Goal: Task Accomplishment & Management: Complete application form

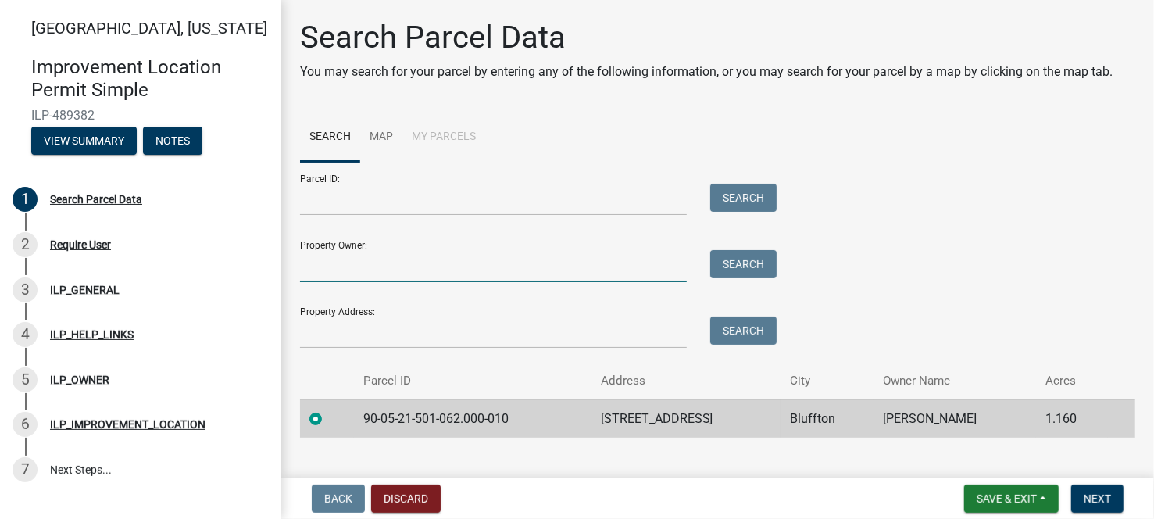
click at [403, 258] on input "Property Owner:" at bounding box center [493, 266] width 387 height 32
type input "[PERSON_NAME]"
click at [737, 270] on button "Search" at bounding box center [743, 264] width 66 height 28
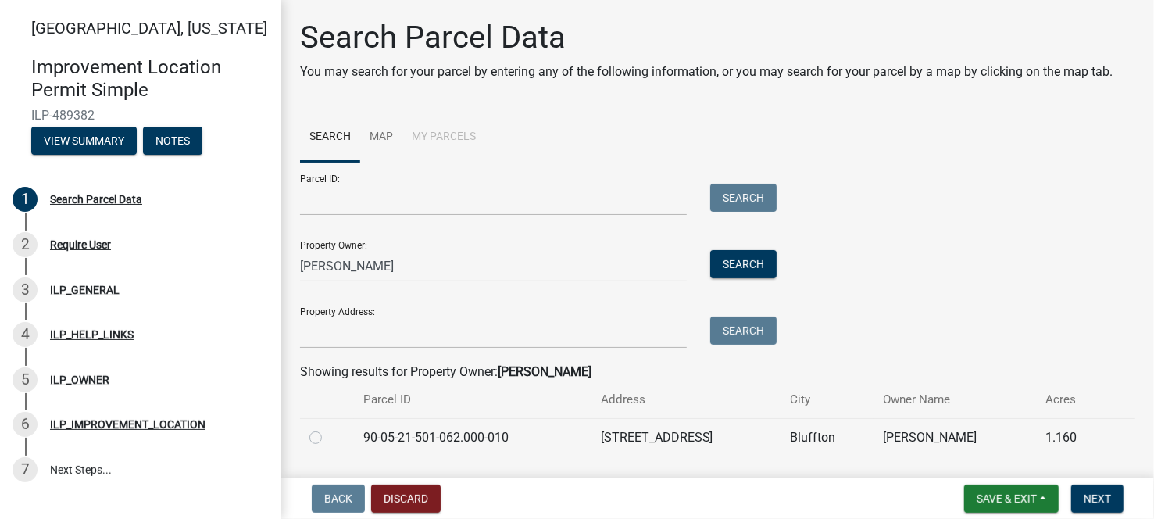
click at [328, 428] on label at bounding box center [328, 428] width 0 height 0
click at [328, 437] on input "radio" at bounding box center [333, 433] width 10 height 10
radio input "true"
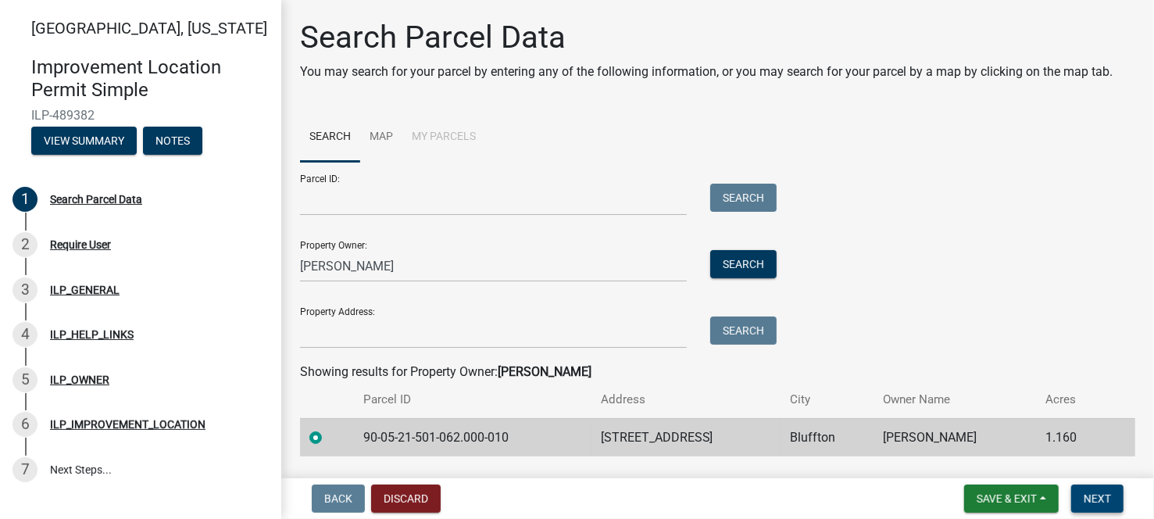
click at [1093, 497] on span "Next" at bounding box center [1097, 498] width 27 height 12
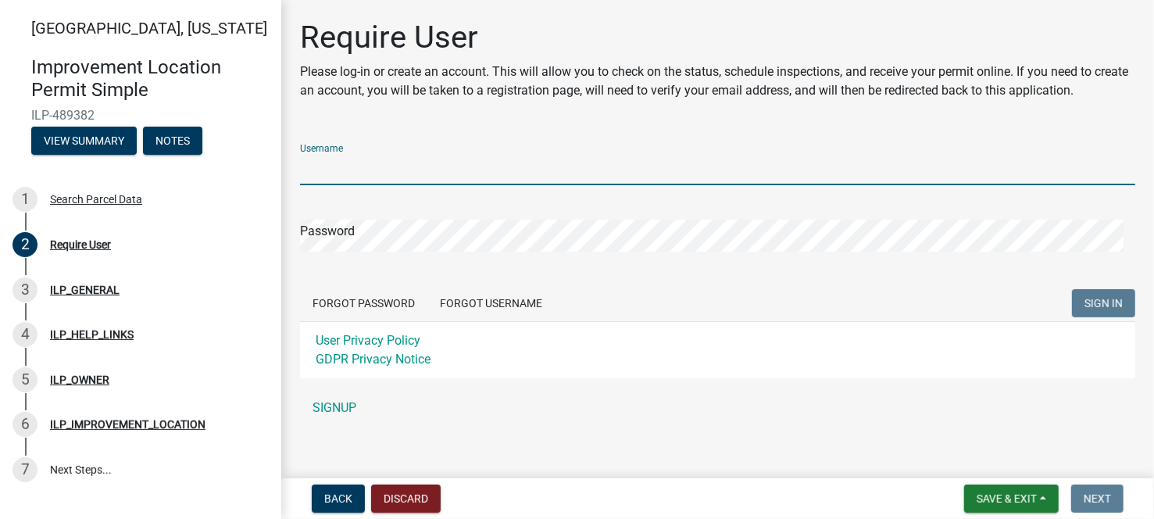
click at [393, 170] on input "Username" at bounding box center [717, 169] width 835 height 32
type input "[PERSON_NAME][EMAIL_ADDRESS][DOMAIN_NAME]"
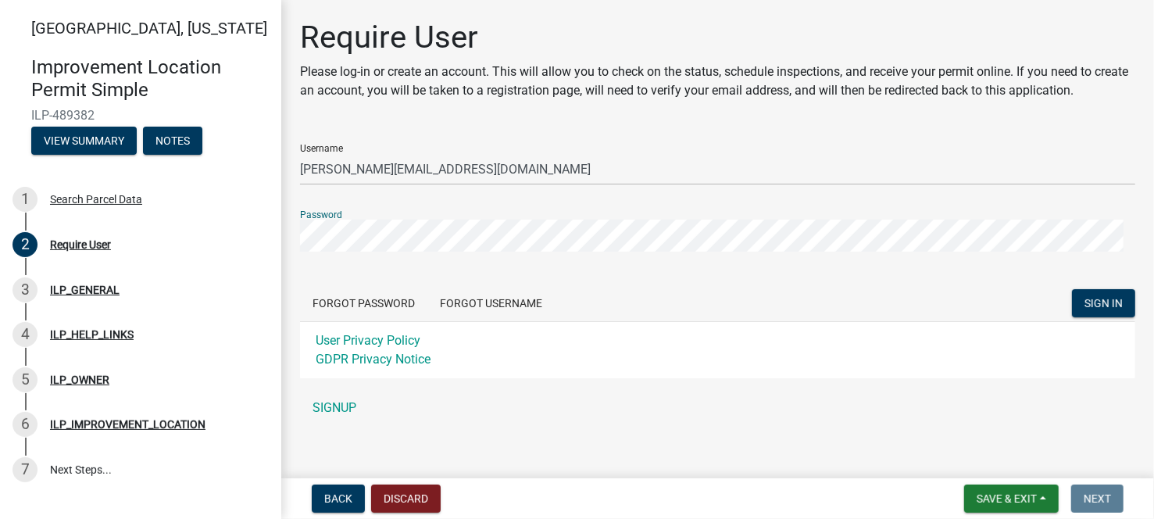
click at [1072, 289] on button "SIGN IN" at bounding box center [1103, 303] width 63 height 28
click at [280, 233] on div "[GEOGRAPHIC_DATA], [US_STATE] Improvement Location Permit Simple ILP-489382 Vie…" at bounding box center [577, 259] width 1154 height 519
click at [1072, 289] on button "SIGN IN" at bounding box center [1103, 303] width 63 height 28
click at [1084, 298] on span "SIGN IN" at bounding box center [1103, 302] width 38 height 12
click at [393, 305] on button "Forgot Password" at bounding box center [363, 303] width 127 height 28
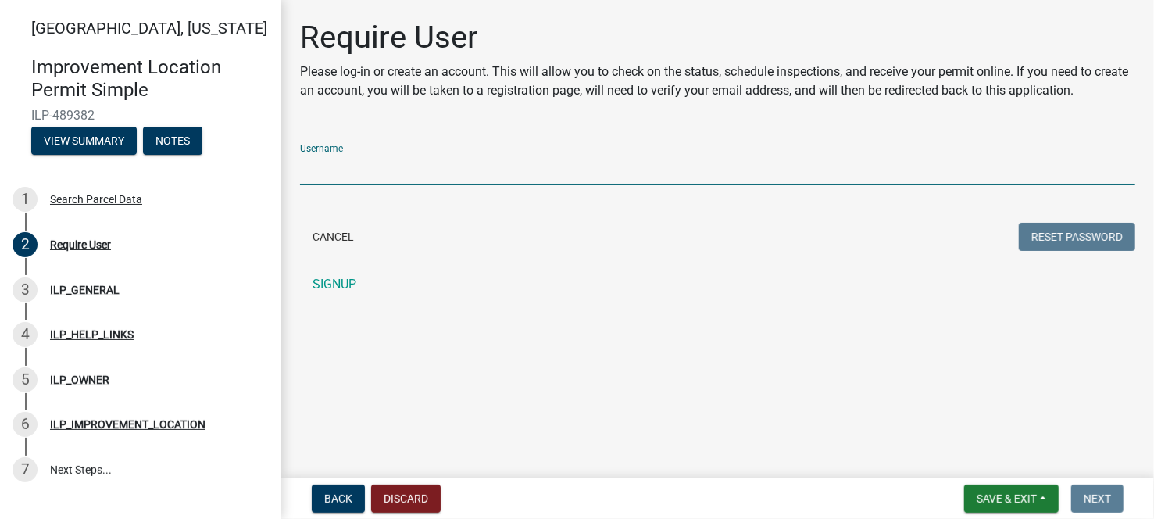
click at [436, 156] on input "Username" at bounding box center [717, 169] width 835 height 32
type input "[PERSON_NAME][EMAIL_ADDRESS][DOMAIN_NAME]"
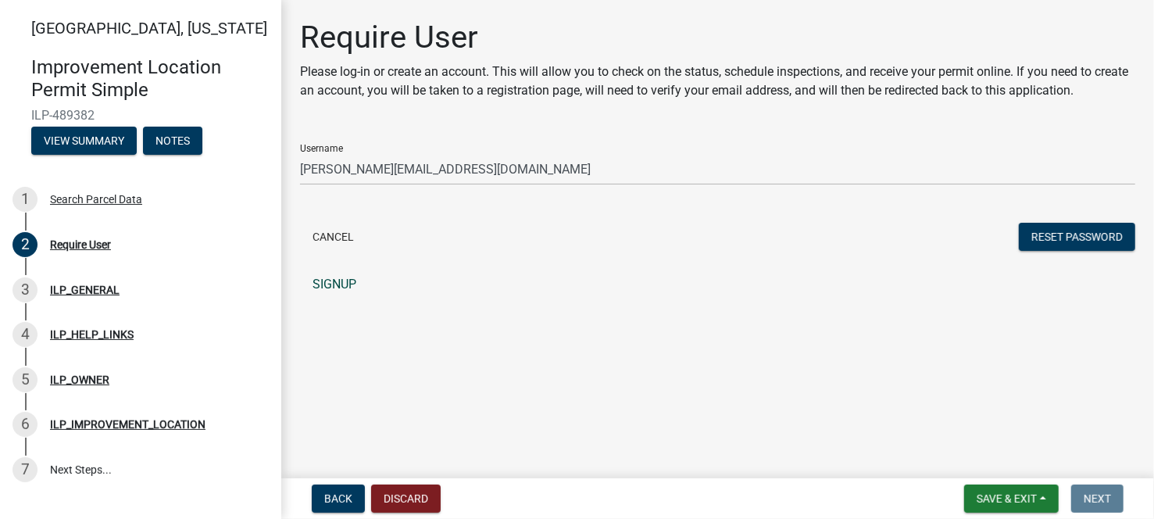
click at [340, 284] on link "SIGNUP" at bounding box center [717, 284] width 835 height 31
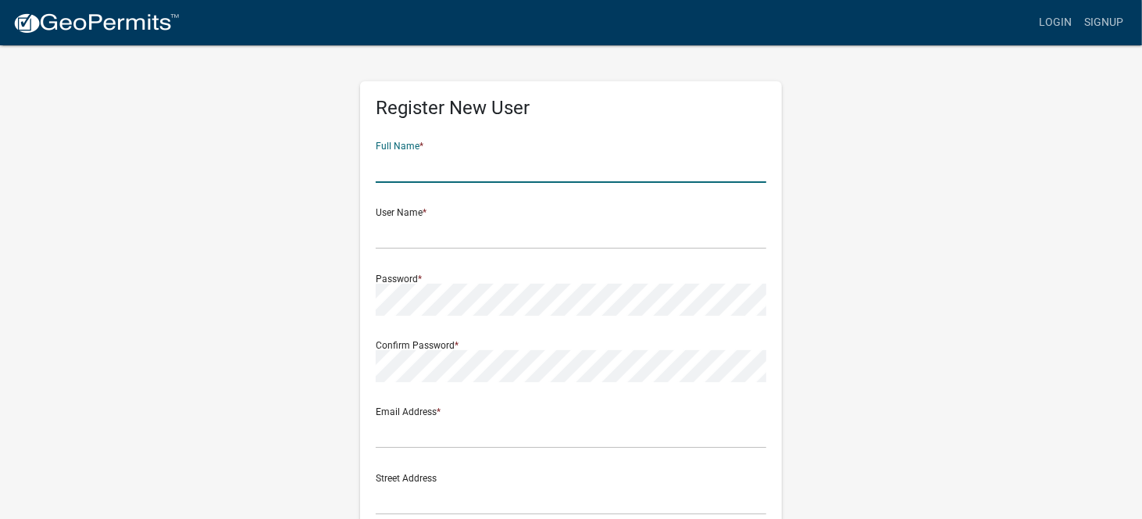
click at [448, 152] on input "text" at bounding box center [571, 167] width 391 height 32
type input "[PERSON_NAME]"
type input "[DOMAIN_NAME][EMAIL_ADDRESS][PERSON_NAME][DOMAIN_NAME]"
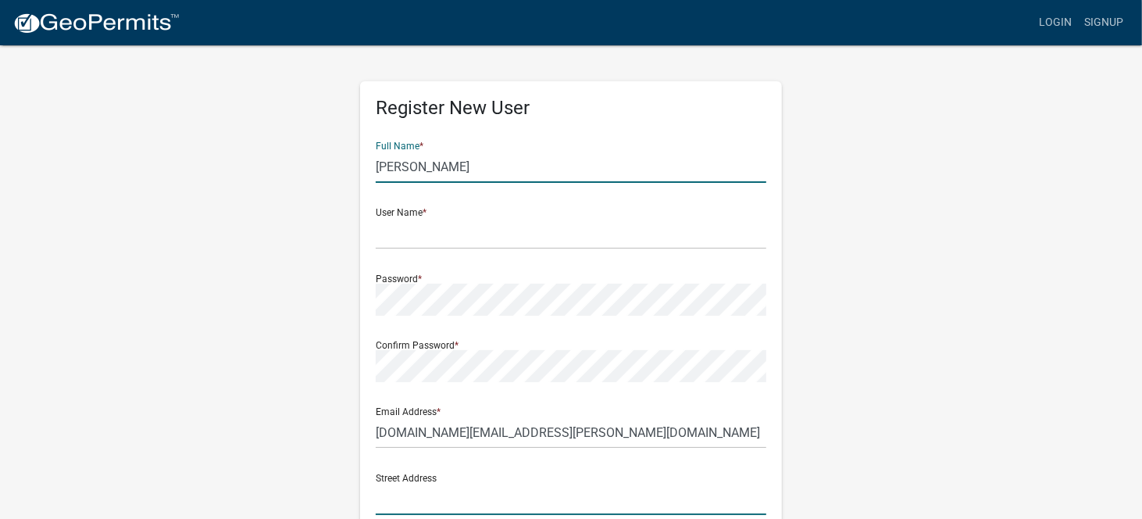
type input "[STREET_ADDRESS]"
type input "DECATUR"
type input "[US_STATE]"
type input "46733"
type input "2607247520"
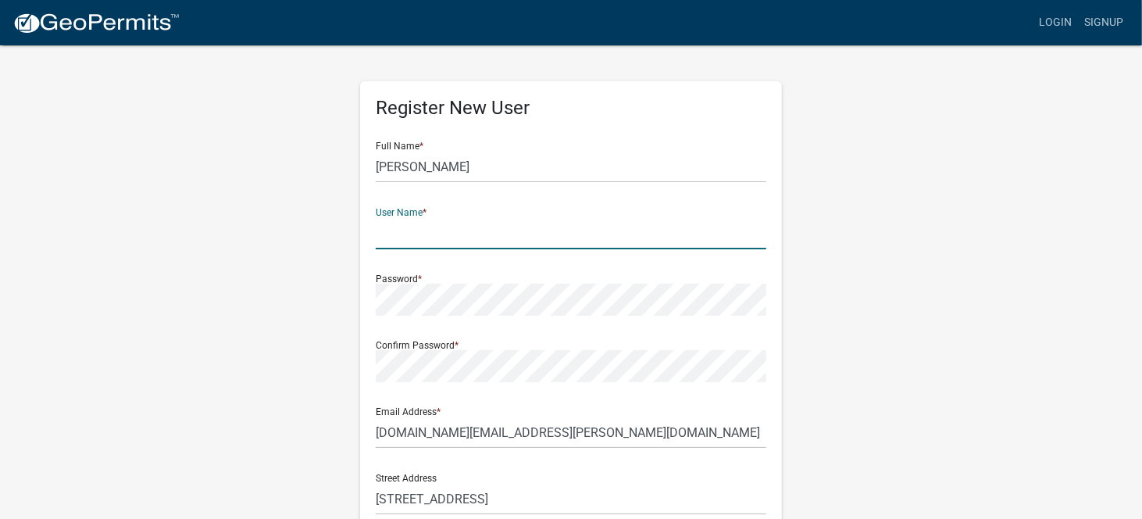
click at [477, 221] on input "text" at bounding box center [571, 233] width 391 height 32
drag, startPoint x: 477, startPoint y: 221, endPoint x: 453, endPoint y: 222, distance: 23.4
click at [453, 220] on input "text" at bounding box center [571, 233] width 391 height 32
type input "[PERSON_NAME][EMAIL_ADDRESS][DOMAIN_NAME]"
drag, startPoint x: 556, startPoint y: 236, endPoint x: 345, endPoint y: 237, distance: 211.7
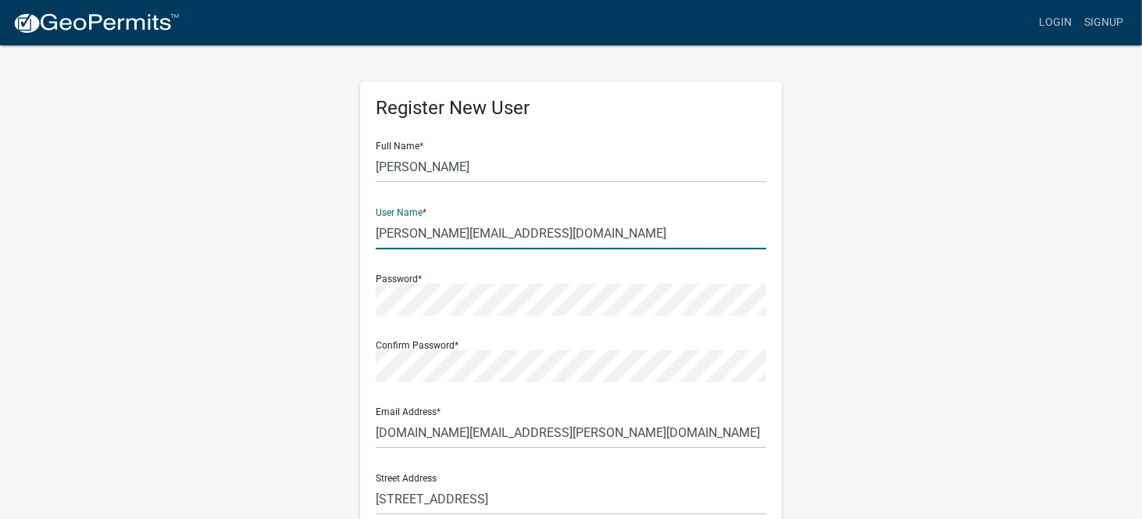
click at [345, 237] on div "Register New User Full Name * [PERSON_NAME] User Name * [PERSON_NAME][EMAIL_ADD…" at bounding box center [571, 462] width 891 height 836
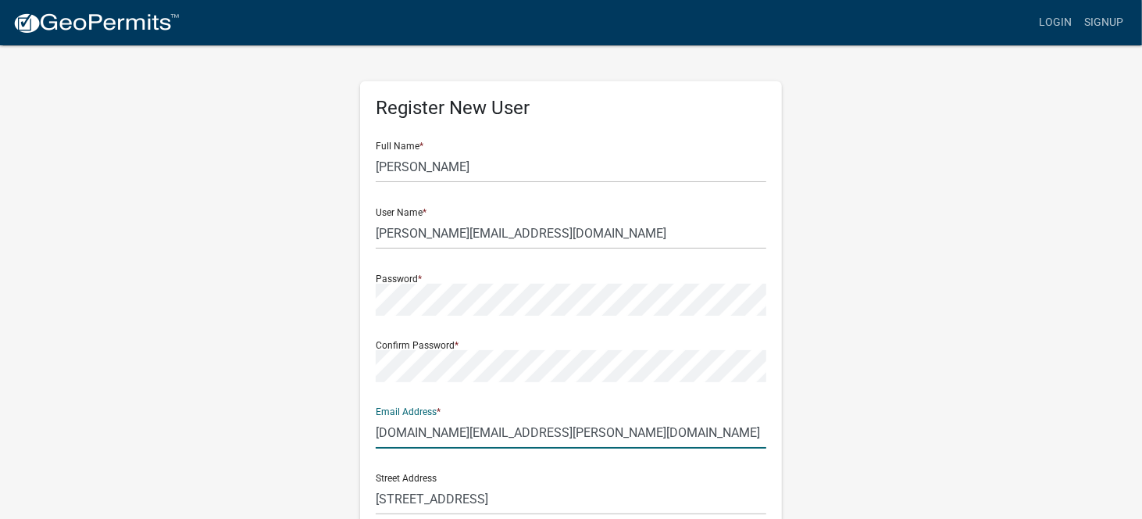
drag, startPoint x: 575, startPoint y: 438, endPoint x: 362, endPoint y: 432, distance: 212.6
click at [362, 432] on div "Register New User Full Name * [PERSON_NAME] User Name * [PERSON_NAME][EMAIL_ADD…" at bounding box center [571, 454] width 422 height 746
paste input "ohn@mrplanners"
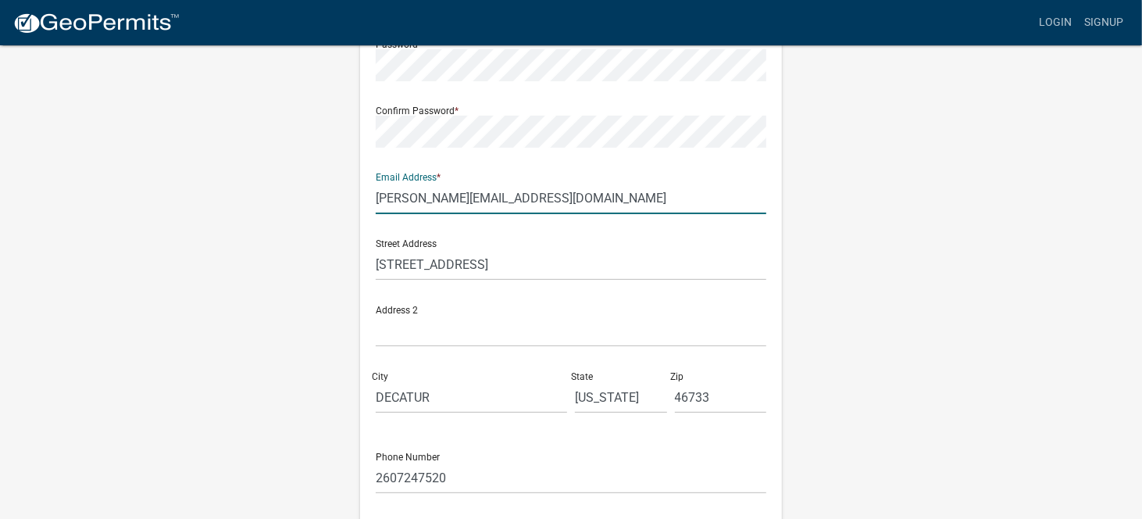
scroll to position [360, 0]
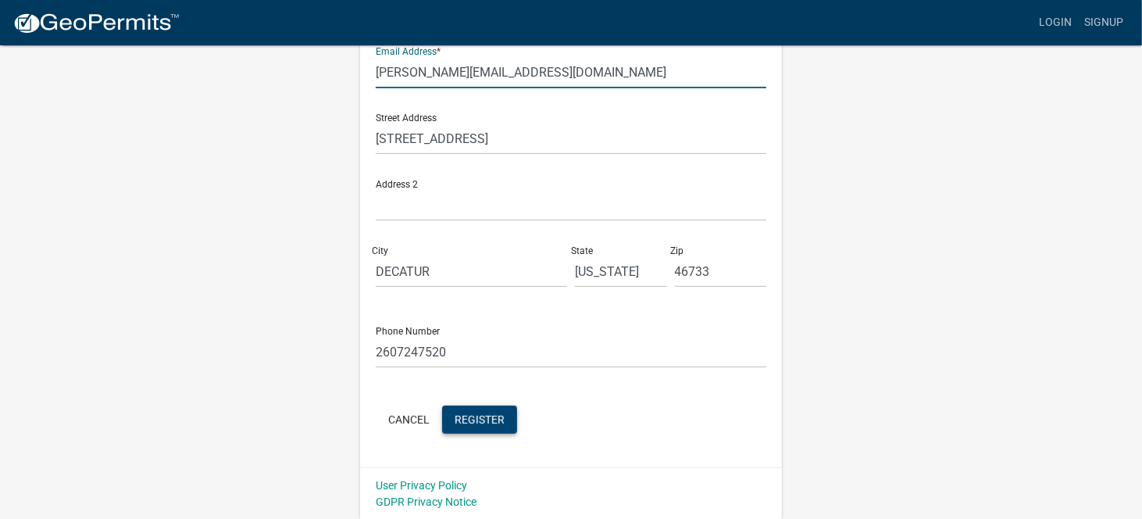
type input "[PERSON_NAME][EMAIL_ADDRESS][DOMAIN_NAME]"
click at [488, 416] on span "Register" at bounding box center [480, 418] width 50 height 12
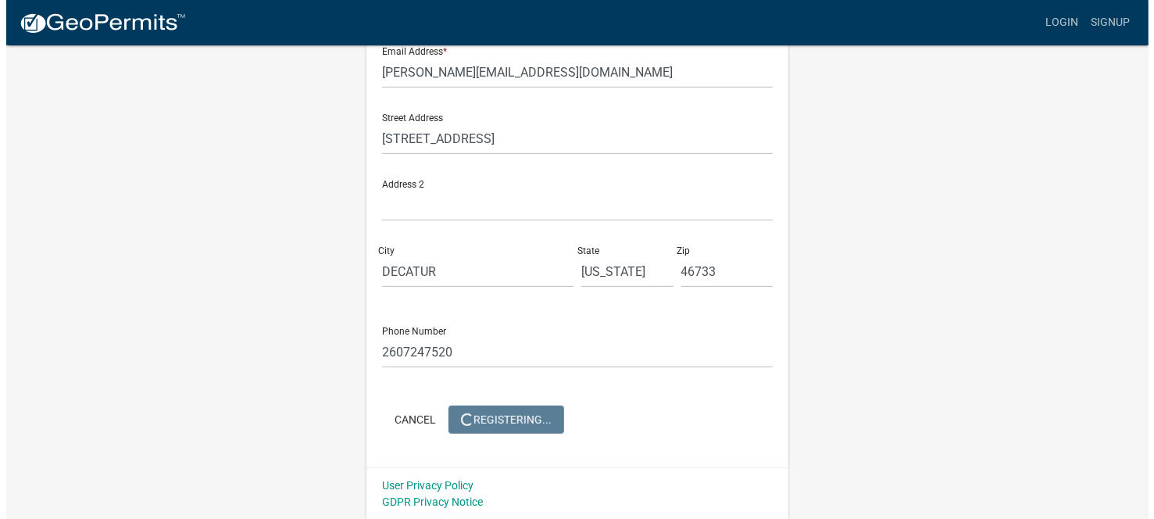
scroll to position [0, 0]
